Goal: Navigation & Orientation: Understand site structure

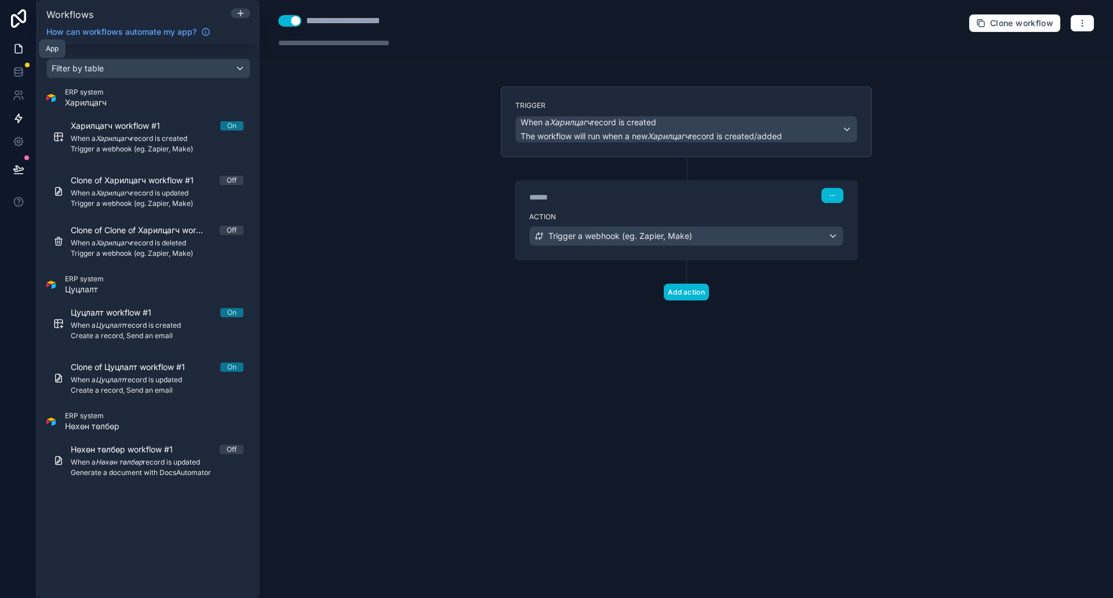
click at [14, 38] on link at bounding box center [18, 48] width 37 height 23
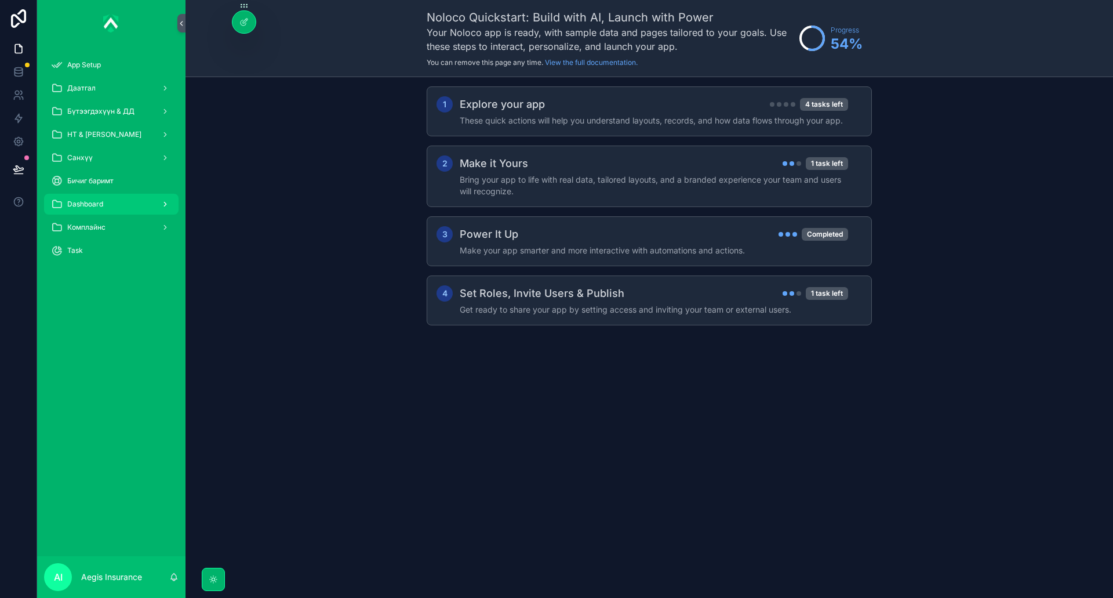
click at [126, 201] on div "Dashboard" at bounding box center [111, 204] width 121 height 19
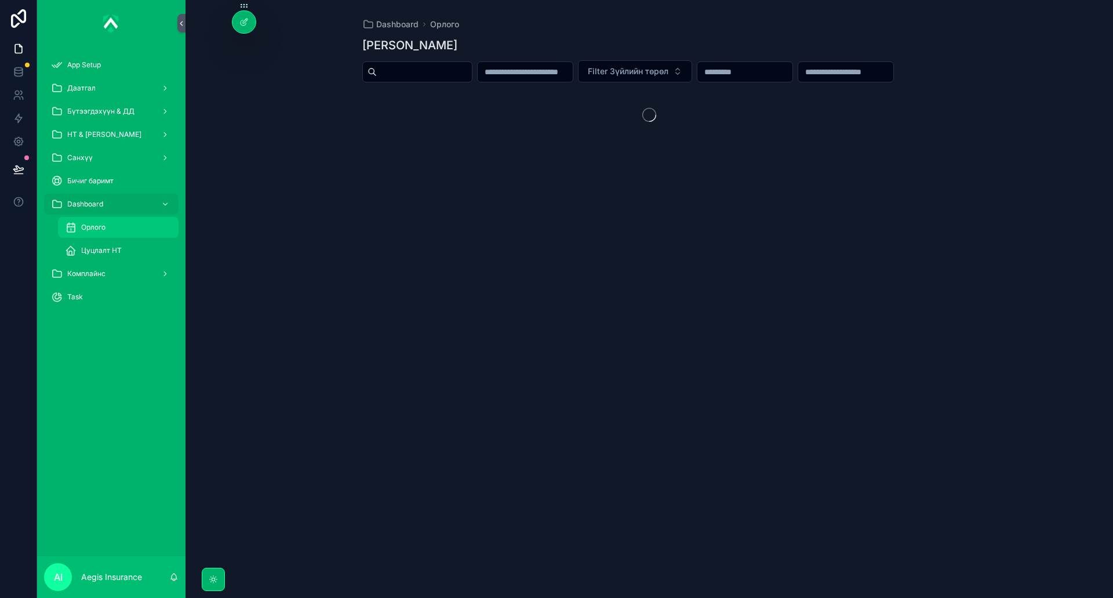
click at [131, 228] on div "Орлого" at bounding box center [118, 227] width 107 height 19
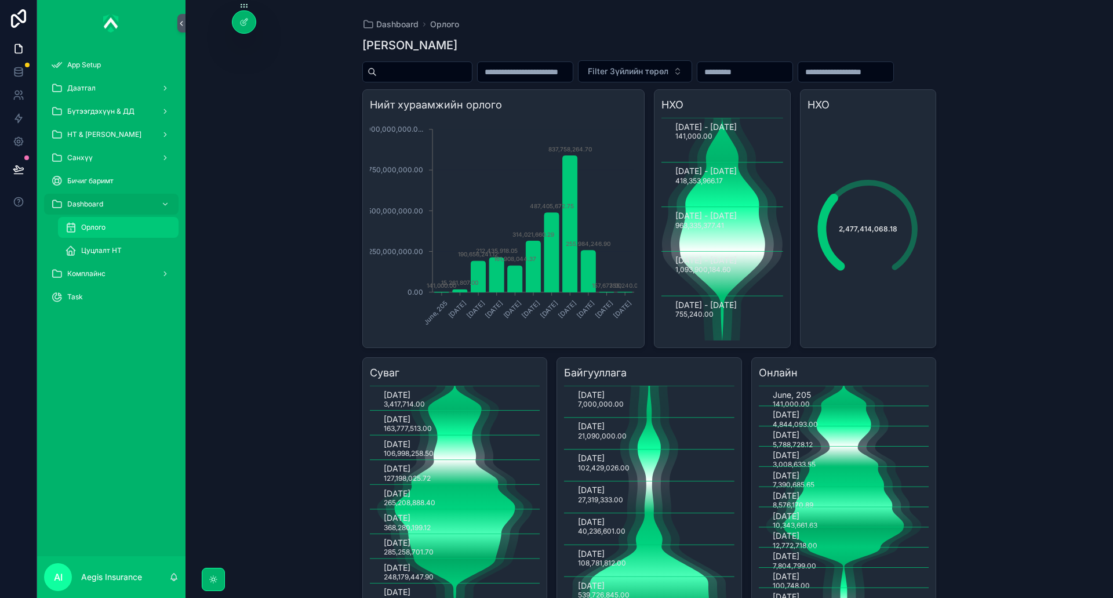
scroll to position [81, 0]
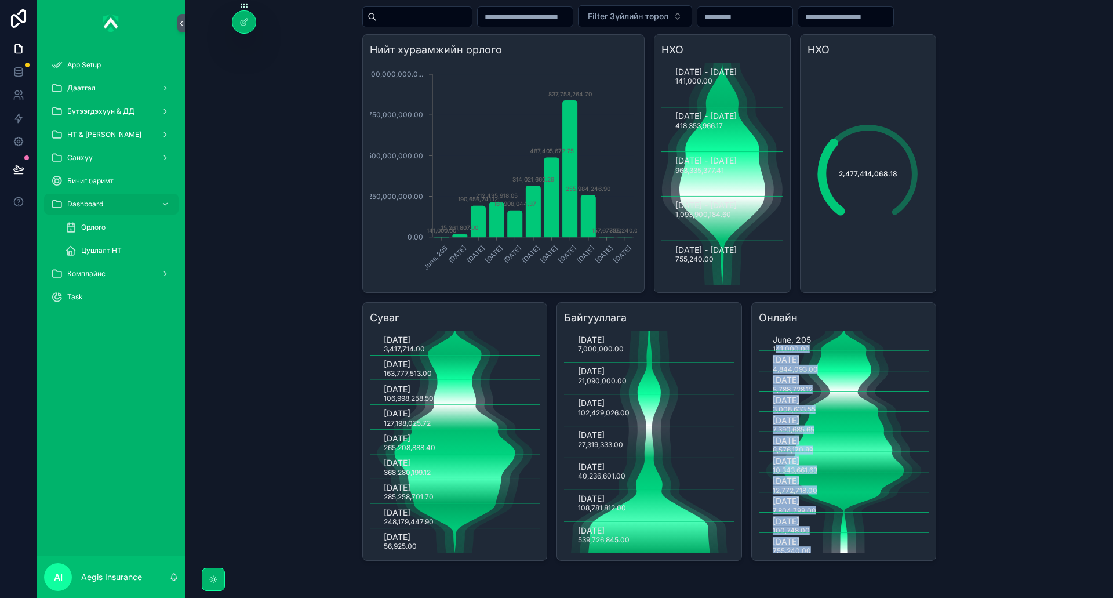
drag, startPoint x: 772, startPoint y: 349, endPoint x: 819, endPoint y: 543, distance: 199.2
click at [815, 556] on div "Онлайн June, 205 141,000.00 [DATE] 4,844,093.00 [DATE] 5,788,728.[DATE] 3,008,6…" at bounding box center [844, 431] width 186 height 259
click at [799, 546] on text "[DATE]" at bounding box center [786, 542] width 27 height 10
drag, startPoint x: 812, startPoint y: 552, endPoint x: 768, endPoint y: 335, distance: 221.4
click at [768, 335] on icon "June, 205 141,000.00 [DATE] 4,844,093.00 [DATE] 5,788,728.[DATE] 3,008,633.55 […" at bounding box center [844, 441] width 170 height 223
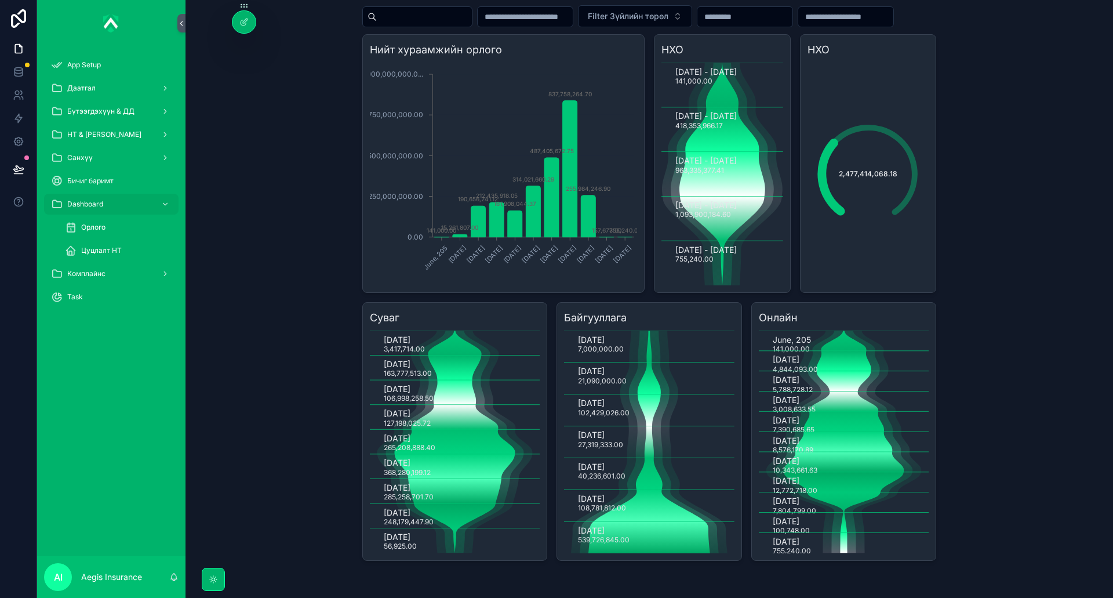
click at [397, 381] on icon "[DATE] 3,417,714.00 [DATE] 163,777,513.00 [DATE] 106,998,258.50 [DATE] 127,198,…" at bounding box center [455, 441] width 170 height 223
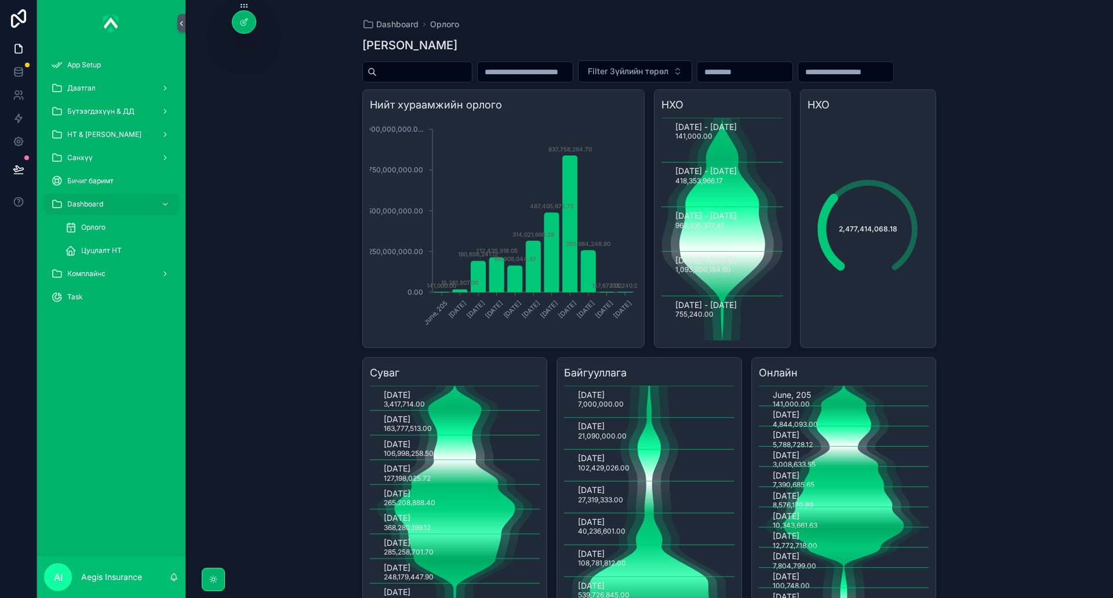
click at [742, 271] on icon "scrollable content" at bounding box center [722, 229] width 121 height 223
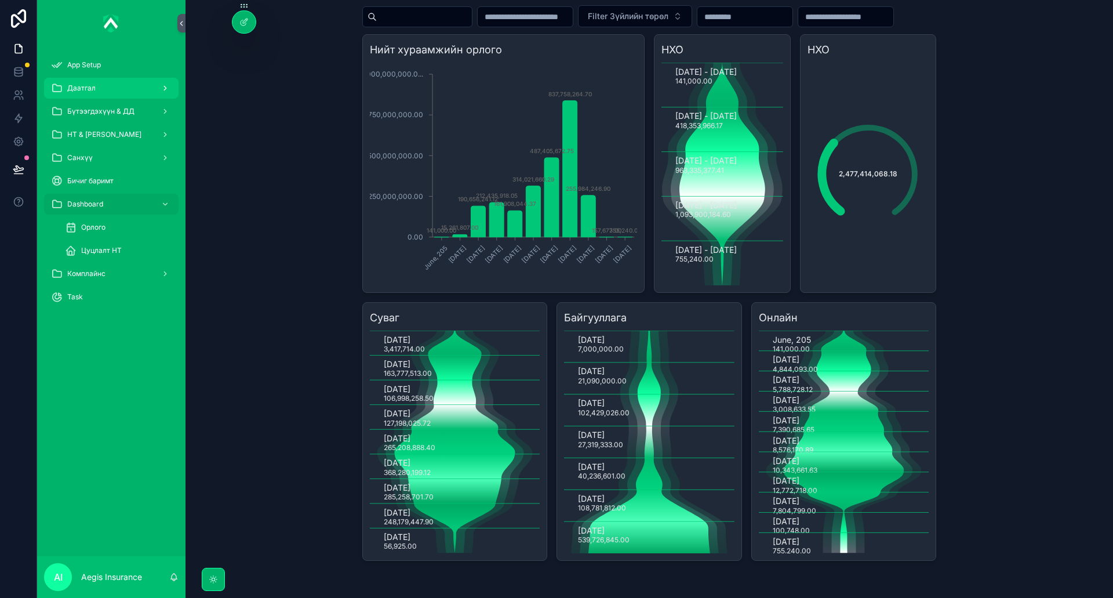
click at [85, 92] on span "Даатгал" at bounding box center [81, 87] width 28 height 9
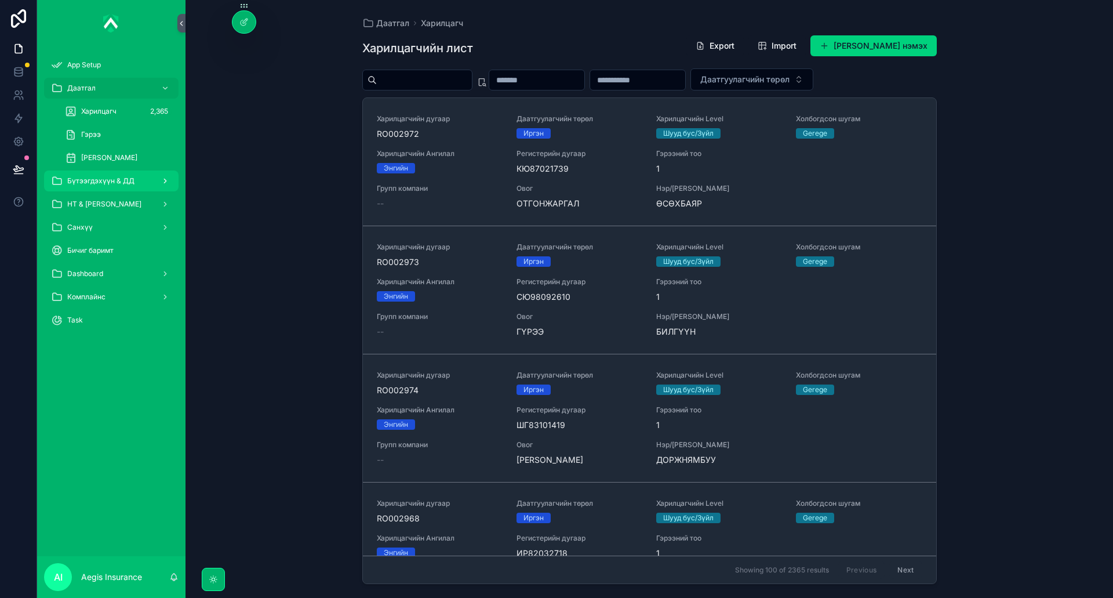
click at [96, 183] on span "Бүтээгдэхүүн & ДД" at bounding box center [100, 180] width 67 height 9
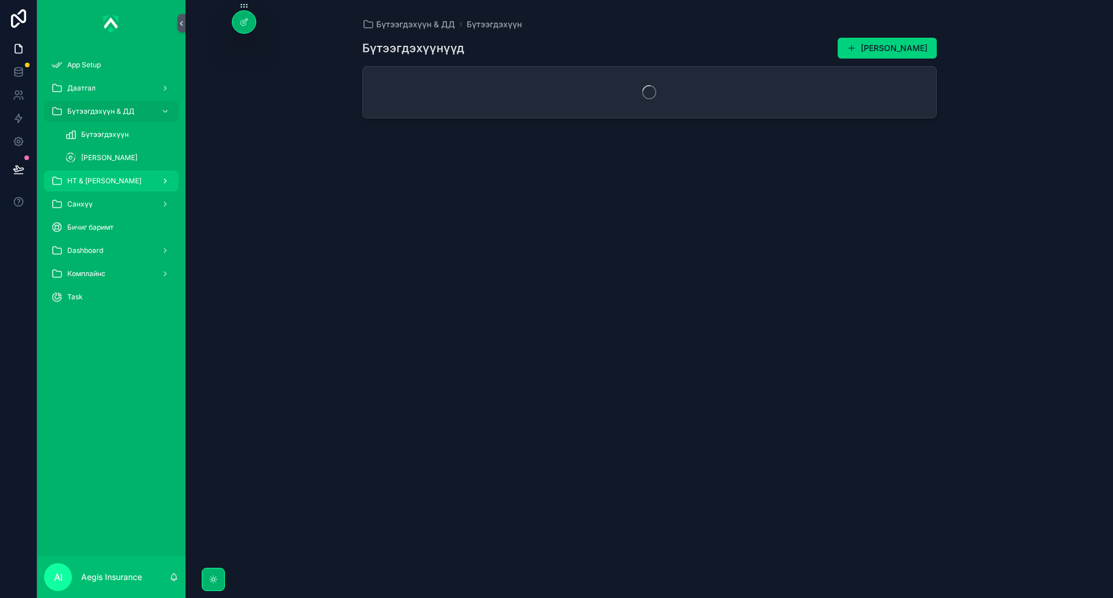
click at [107, 180] on span "НТ & [PERSON_NAME]" at bounding box center [104, 180] width 74 height 9
